Goal: Download file/media

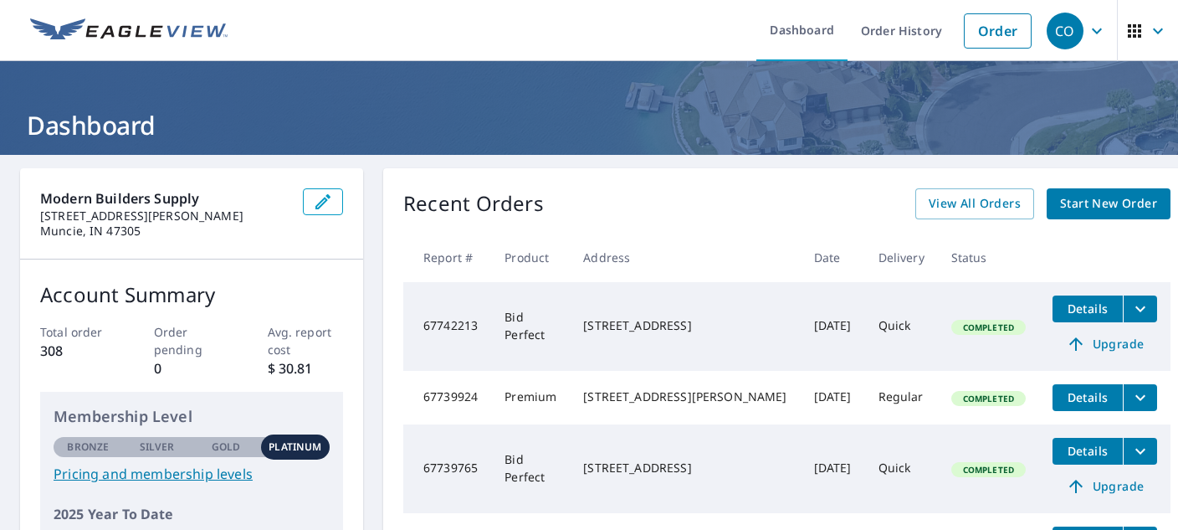
click at [1063, 314] on span "Details" at bounding box center [1088, 308] width 50 height 16
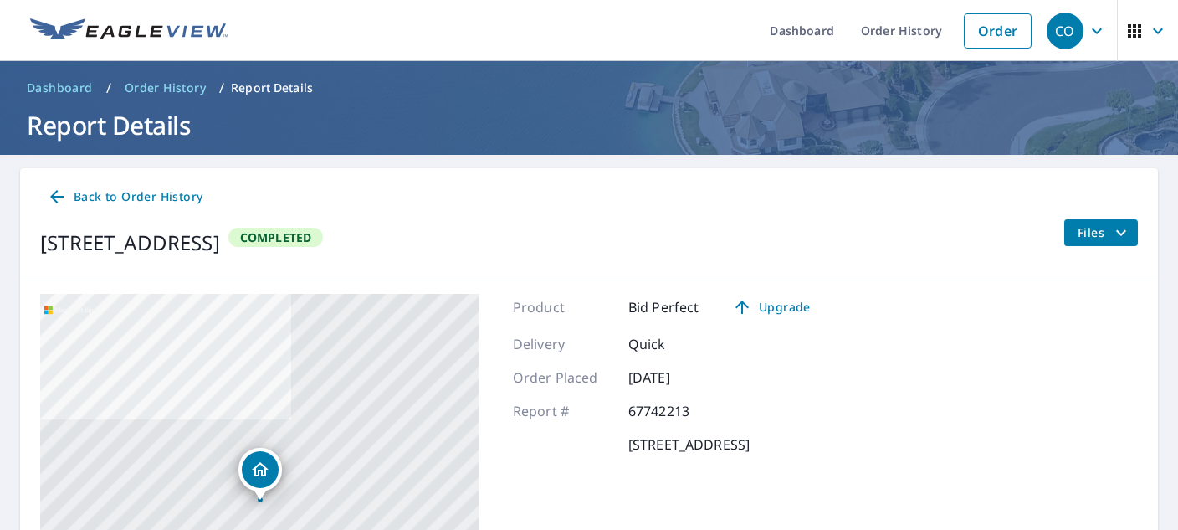
click at [52, 199] on icon at bounding box center [57, 197] width 20 height 20
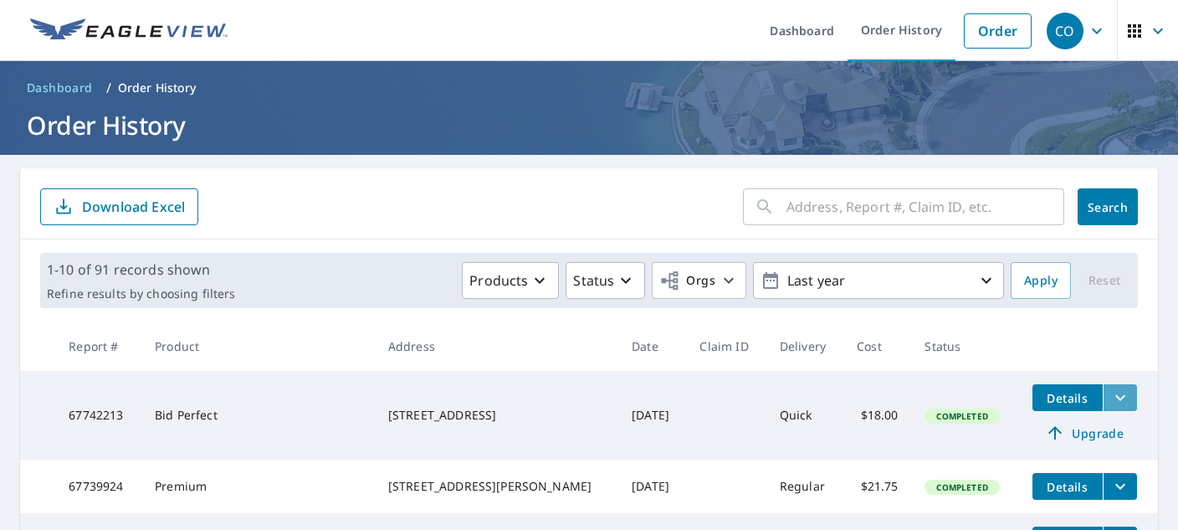
click at [1123, 400] on icon "filesDropdownBtn-67742213" at bounding box center [1120, 397] width 20 height 20
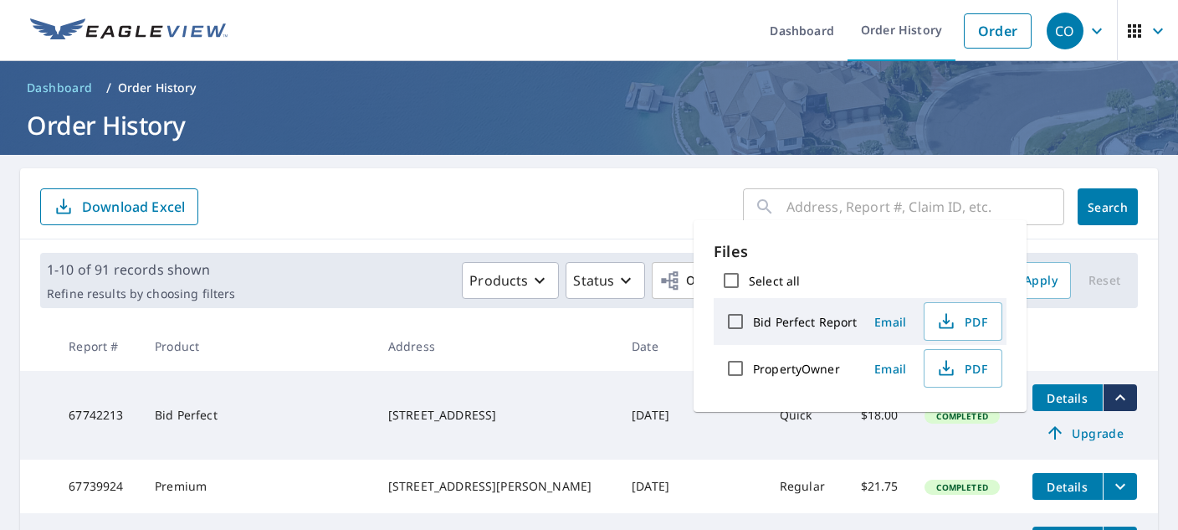
click at [735, 323] on input "Bid Perfect Report" at bounding box center [735, 321] width 35 height 35
checkbox input "true"
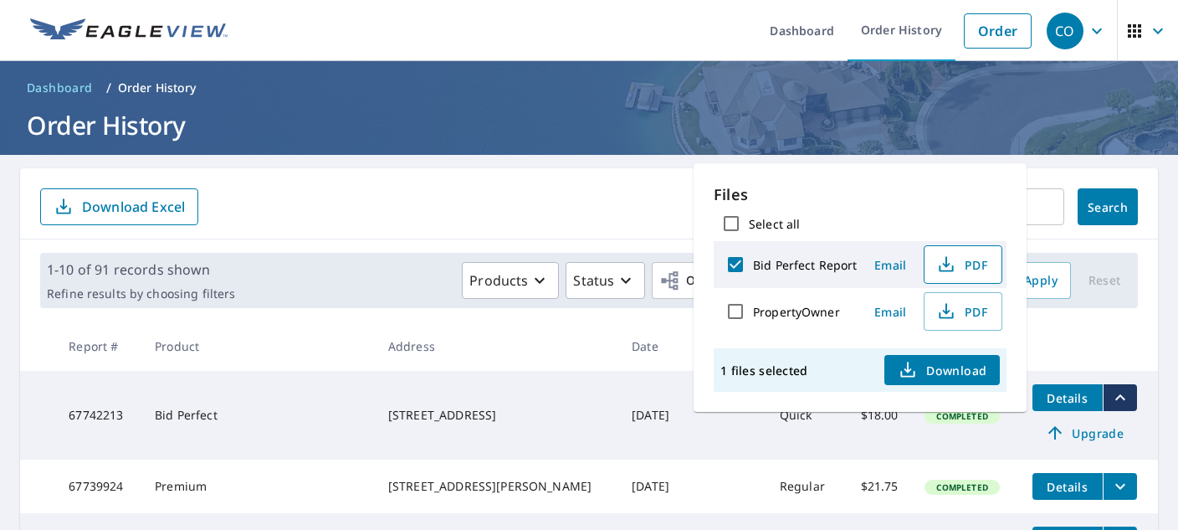
click at [972, 265] on span "PDF" at bounding box center [962, 264] width 54 height 20
